Goal: Transaction & Acquisition: Purchase product/service

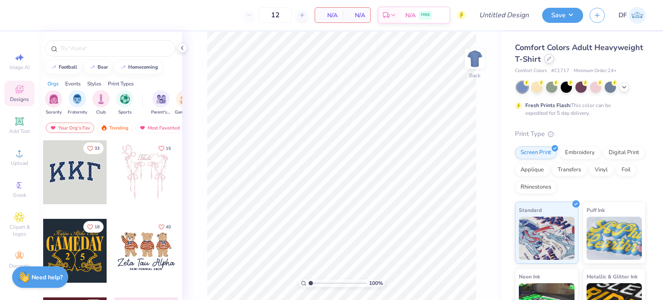
click at [554, 55] on div at bounding box center [548, 58] width 9 height 9
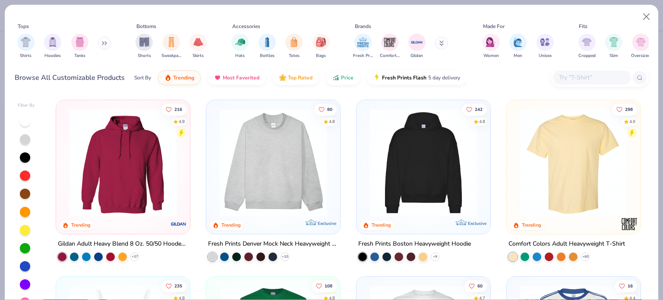
click at [424, 144] on img at bounding box center [423, 163] width 117 height 108
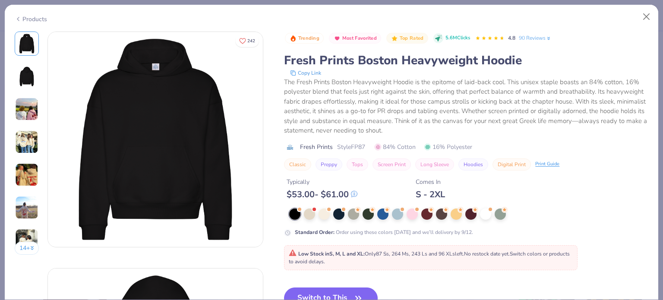
click at [361, 262] on div "Low Stock in S, M, L and XL : Only 87 Ss, 264 Ms, 243 Ls and 96 XLs left. No re…" at bounding box center [431, 258] width 284 height 16
click at [358, 288] on button "Switch to This" at bounding box center [331, 299] width 94 height 22
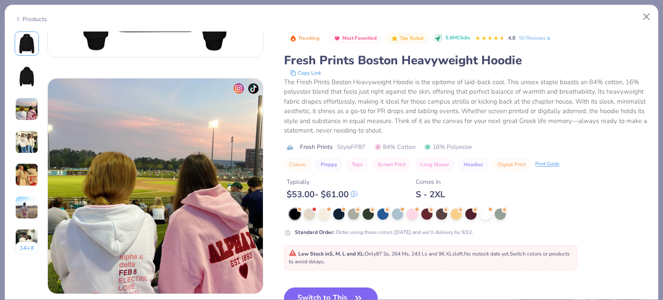
scroll to position [1, 0]
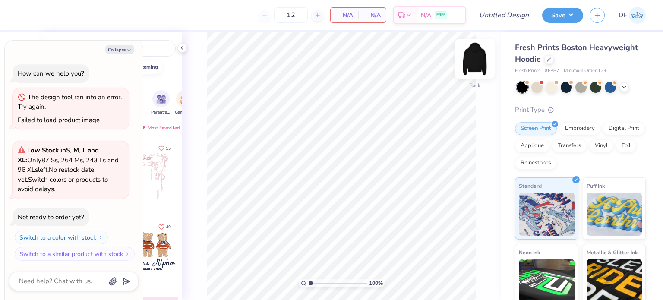
click at [477, 63] on img at bounding box center [475, 58] width 35 height 35
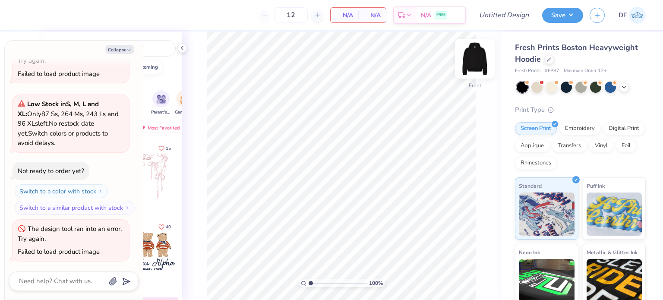
click at [475, 55] on img at bounding box center [475, 58] width 35 height 35
click at [475, 55] on img at bounding box center [474, 58] width 17 height 17
click at [475, 55] on img at bounding box center [475, 58] width 35 height 35
click at [477, 57] on img at bounding box center [475, 58] width 35 height 35
click at [86, 186] on button "Switch to a color with stock" at bounding box center [62, 191] width 93 height 14
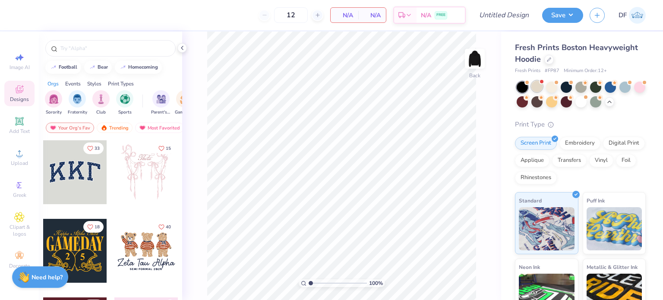
click at [537, 88] on div at bounding box center [536, 86] width 11 height 11
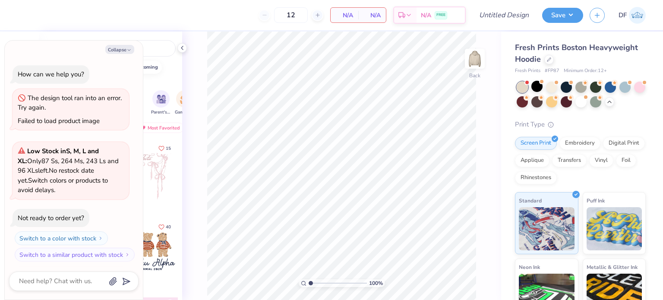
scroll to position [179, 0]
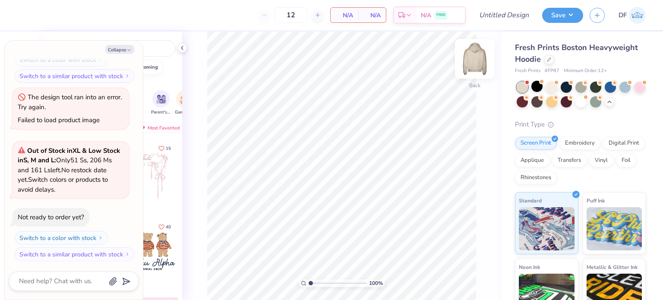
click at [477, 62] on img at bounding box center [475, 58] width 35 height 35
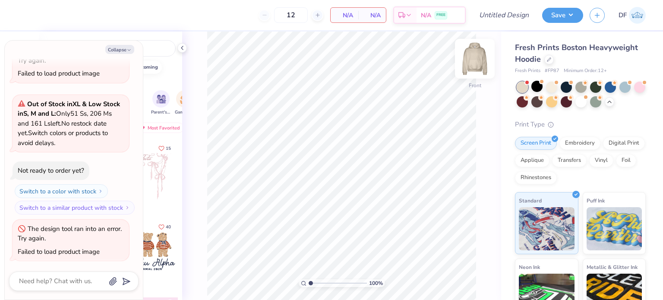
click at [479, 62] on img at bounding box center [475, 58] width 35 height 35
click at [528, 97] on div at bounding box center [522, 100] width 11 height 11
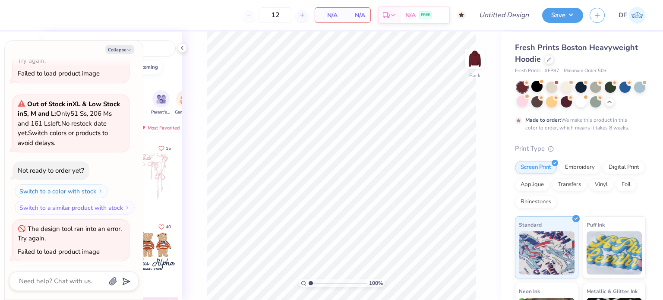
type textarea "x"
type input "50"
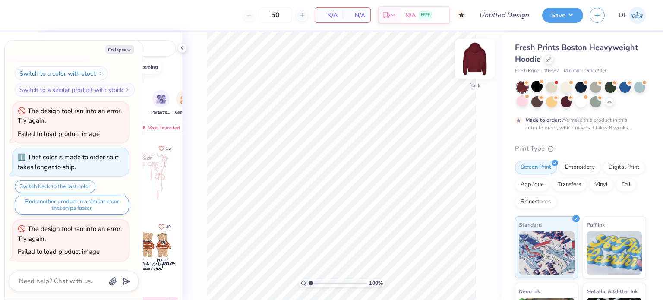
click at [482, 64] on img at bounding box center [475, 58] width 35 height 35
click at [480, 63] on img at bounding box center [475, 58] width 35 height 35
click at [480, 63] on img at bounding box center [474, 58] width 17 height 17
click at [480, 61] on img at bounding box center [474, 58] width 17 height 17
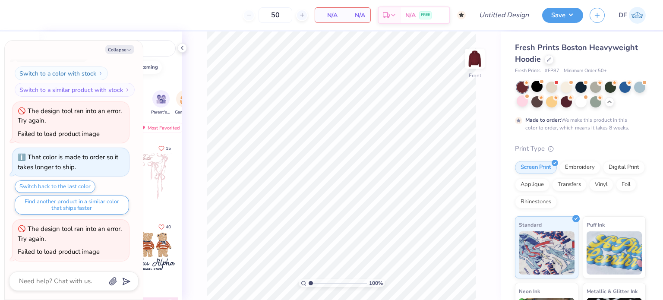
click at [480, 60] on img at bounding box center [474, 58] width 17 height 17
click at [556, 88] on div at bounding box center [551, 86] width 11 height 11
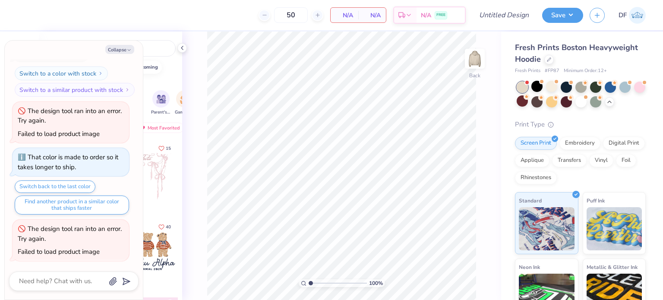
scroll to position [564, 0]
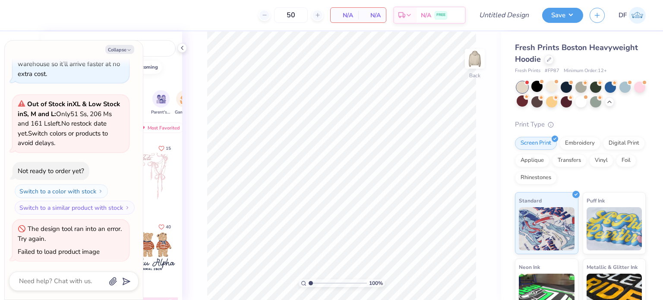
click at [489, 67] on div "100 % Back" at bounding box center [341, 166] width 319 height 269
click at [557, 97] on div at bounding box center [551, 100] width 11 height 11
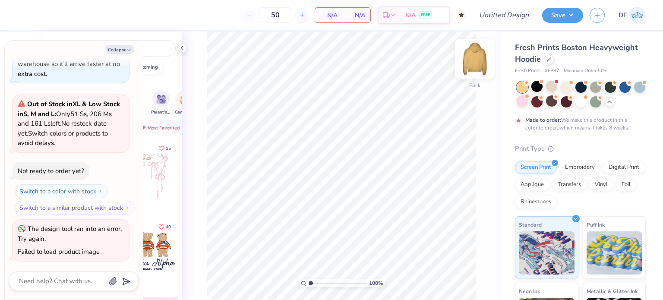
scroll to position [682, 0]
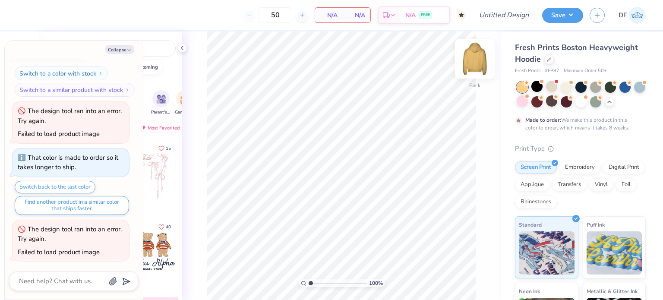
click at [474, 62] on img at bounding box center [475, 58] width 35 height 35
click at [475, 62] on img at bounding box center [474, 58] width 17 height 17
click at [587, 100] on div at bounding box center [581, 100] width 11 height 11
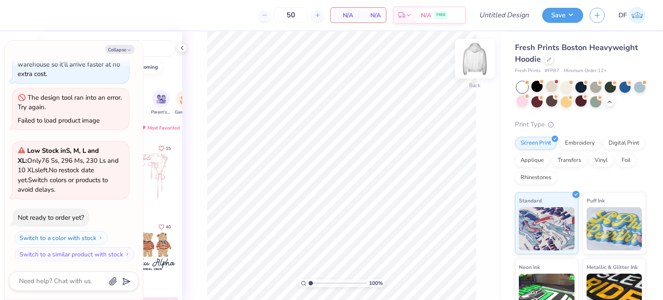
click at [484, 68] on img at bounding box center [475, 58] width 35 height 35
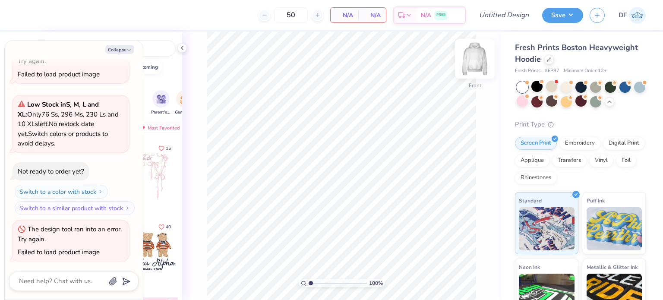
click at [477, 63] on img at bounding box center [475, 58] width 35 height 35
click at [478, 59] on img at bounding box center [475, 58] width 35 height 35
click at [484, 64] on div at bounding box center [475, 59] width 20 height 20
click at [486, 64] on div "100 % Back" at bounding box center [341, 166] width 319 height 269
drag, startPoint x: 486, startPoint y: 65, endPoint x: 499, endPoint y: 70, distance: 14.2
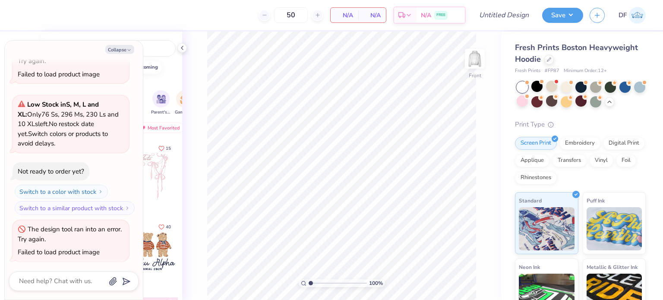
click at [486, 65] on div "100 % Front" at bounding box center [341, 166] width 319 height 269
click at [601, 104] on div at bounding box center [595, 101] width 11 height 11
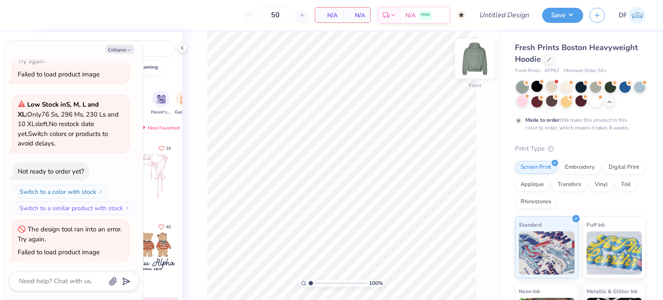
scroll to position [1067, 0]
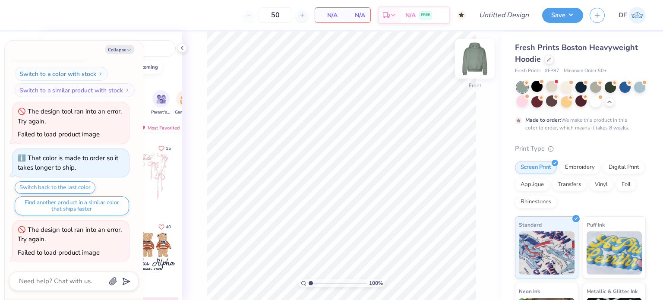
click at [475, 61] on img at bounding box center [475, 58] width 35 height 35
click at [479, 53] on img at bounding box center [474, 58] width 17 height 17
click at [487, 57] on div "100 % Front" at bounding box center [341, 166] width 319 height 269
click at [626, 89] on div at bounding box center [625, 86] width 11 height 11
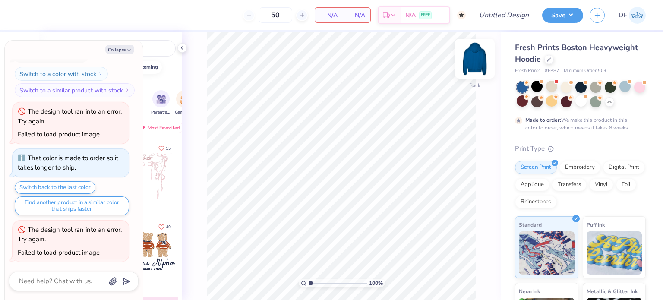
click at [481, 60] on img at bounding box center [475, 58] width 35 height 35
click at [481, 61] on img at bounding box center [474, 58] width 17 height 17
click at [487, 69] on div "100 % Front" at bounding box center [341, 166] width 319 height 269
type textarea "x"
type input "1"
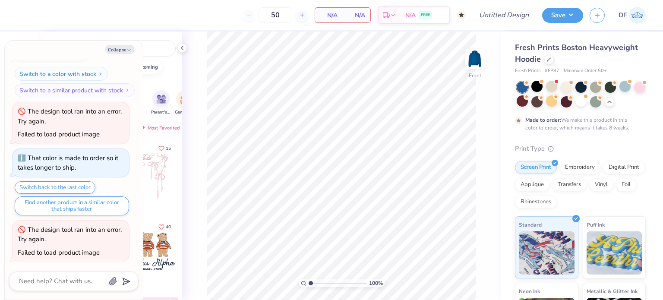
drag, startPoint x: 325, startPoint y: 280, endPoint x: 294, endPoint y: 262, distance: 35.8
click at [309, 279] on input "range" at bounding box center [338, 283] width 58 height 8
click at [131, 47] on icon "button" at bounding box center [128, 49] width 5 height 5
type textarea "x"
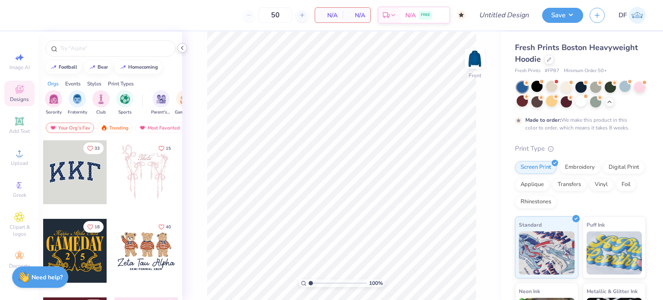
click at [185, 44] on div "100 % Front" at bounding box center [341, 166] width 319 height 269
